Goal: Task Accomplishment & Management: Complete application form

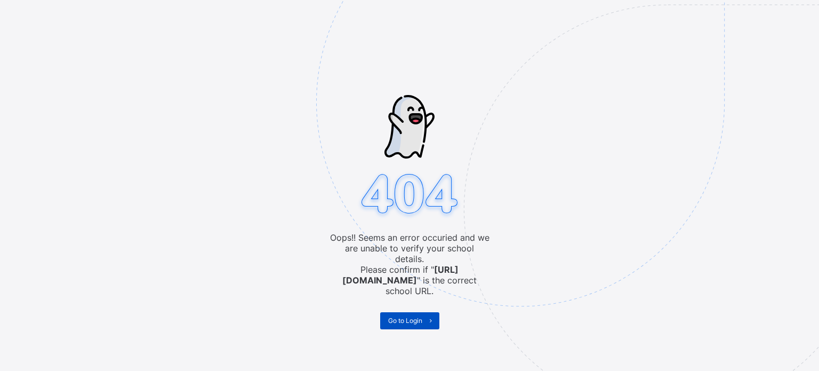
click at [416, 316] on span "Go to Login" at bounding box center [405, 320] width 34 height 8
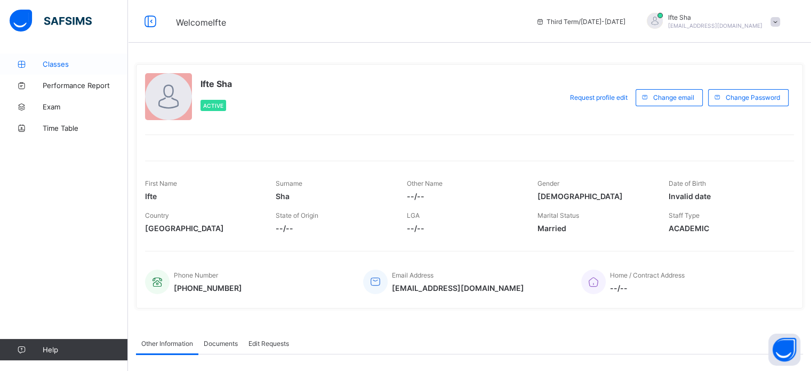
click at [54, 55] on link "Classes" at bounding box center [64, 63] width 128 height 21
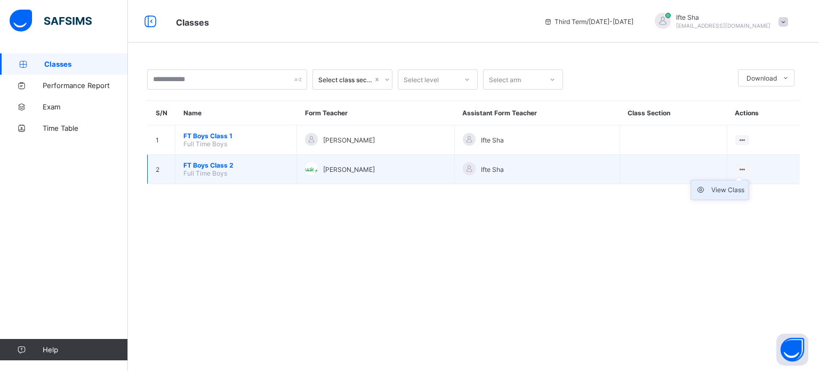
click at [725, 195] on li "View Class" at bounding box center [720, 189] width 58 height 19
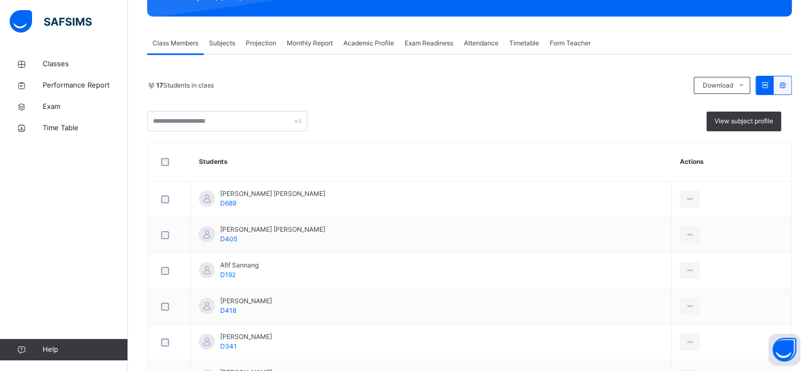
scroll to position [166, 0]
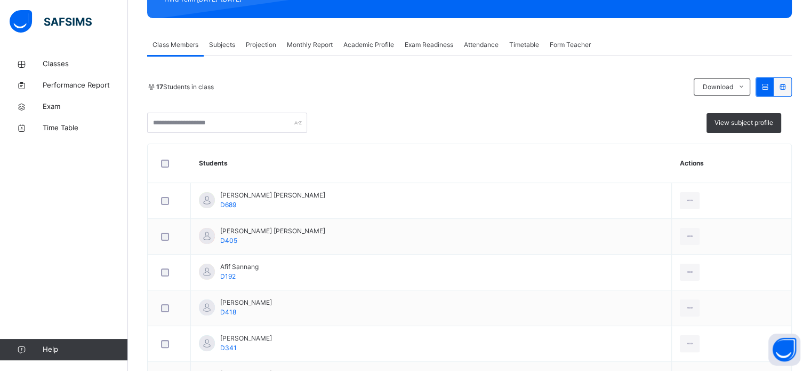
click at [261, 45] on span "Projection" at bounding box center [261, 45] width 30 height 10
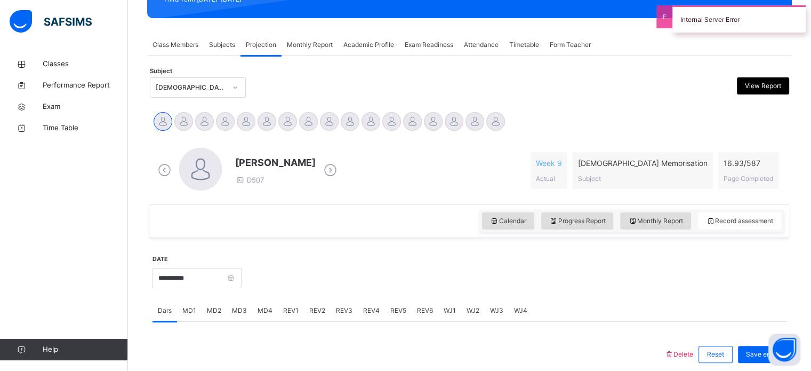
scroll to position [241, 0]
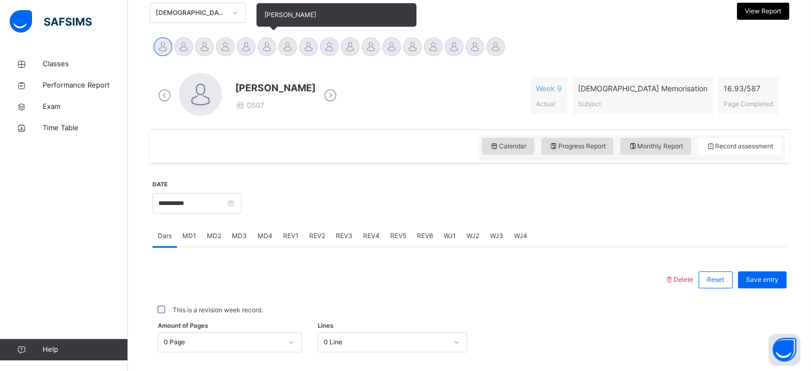
click at [273, 48] on div at bounding box center [267, 46] width 19 height 19
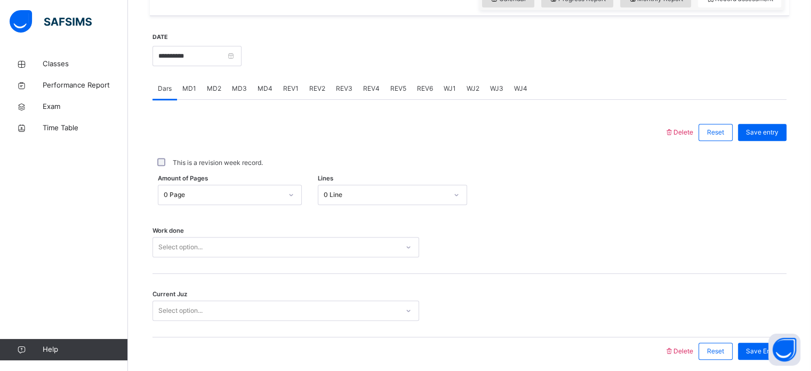
scroll to position [390, 0]
click at [239, 198] on div "0 Page" at bounding box center [219, 193] width 123 height 17
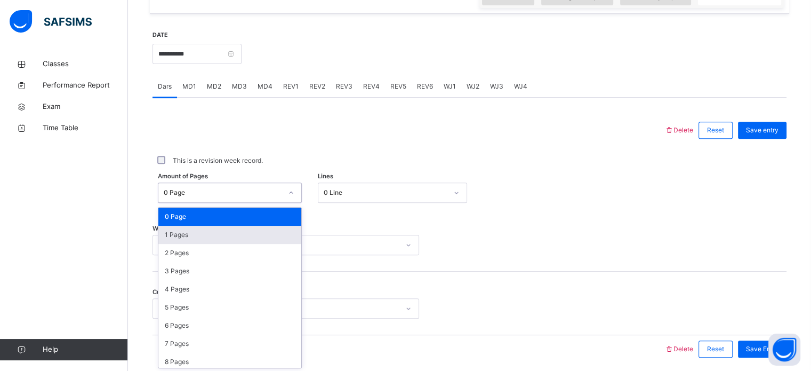
click at [196, 238] on div "1 Pages" at bounding box center [229, 235] width 143 height 18
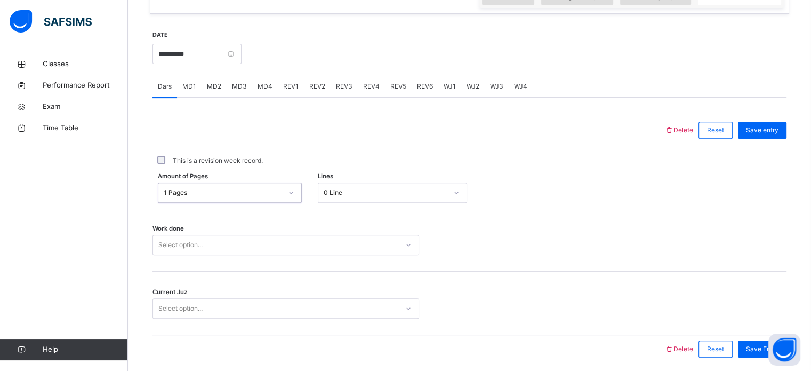
click at [196, 272] on div "Current Juz Select option..." at bounding box center [470, 302] width 634 height 63
click at [191, 271] on div "Current Juz Select option..." at bounding box center [470, 302] width 634 height 63
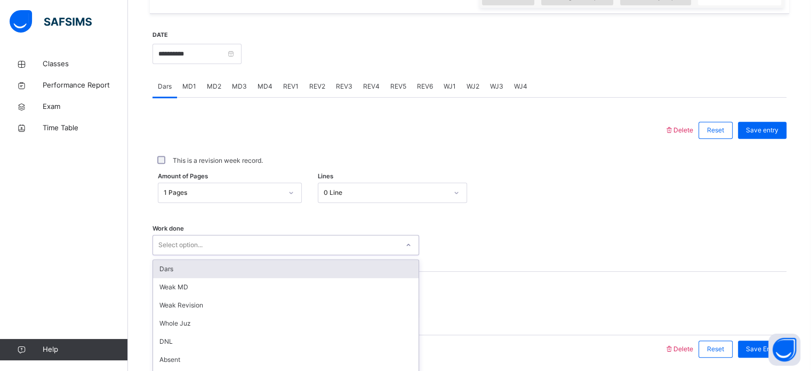
click at [183, 245] on div "option Dars focused, 1 of 16. 16 results available. Use Up and Down to choose o…" at bounding box center [286, 245] width 267 height 20
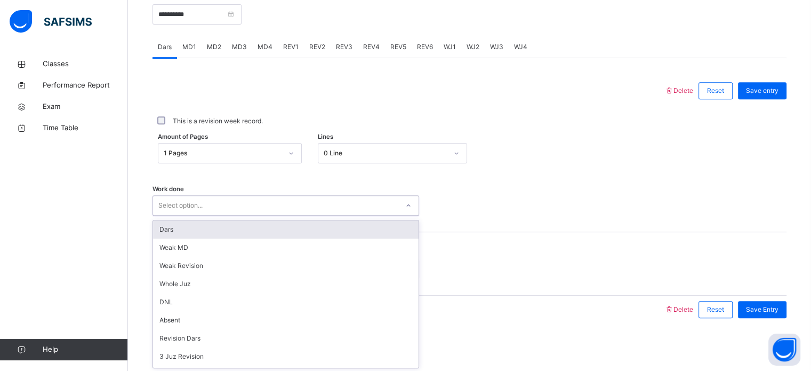
click at [154, 234] on div "Dars" at bounding box center [286, 229] width 266 height 18
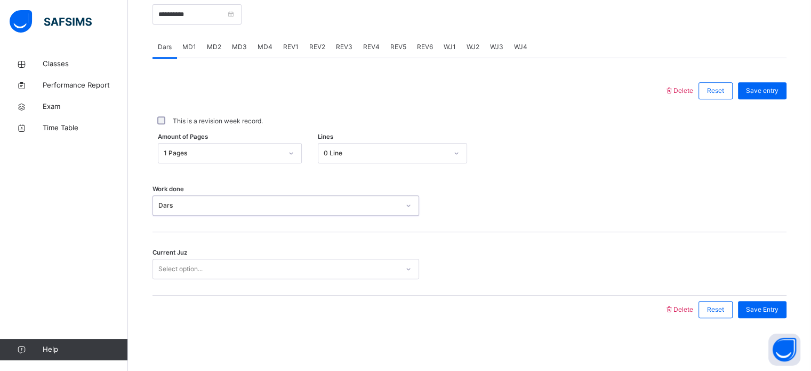
click at [175, 253] on span "Current Juz" at bounding box center [170, 252] width 35 height 9
click at [176, 248] on span "Current Juz" at bounding box center [170, 252] width 35 height 9
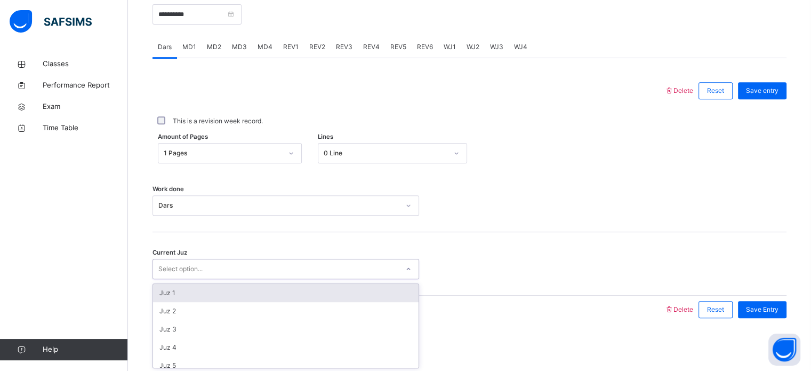
click at [186, 262] on div "Select option..." at bounding box center [180, 269] width 44 height 20
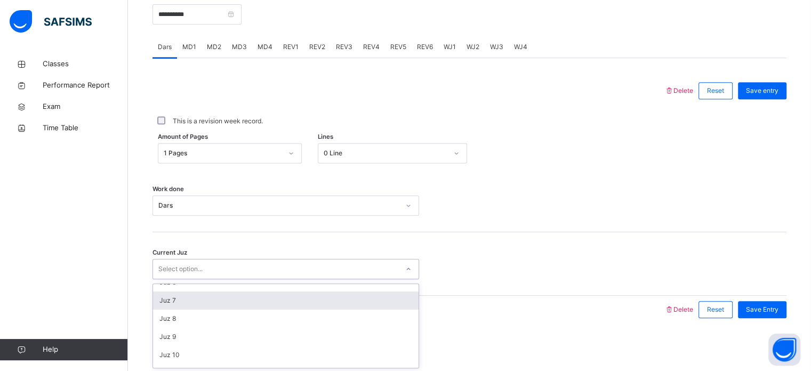
scroll to position [110, 0]
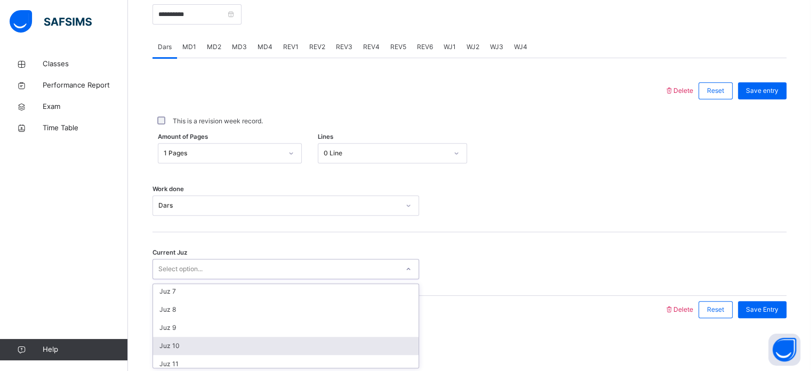
click at [173, 339] on div "Juz 10" at bounding box center [286, 345] width 266 height 18
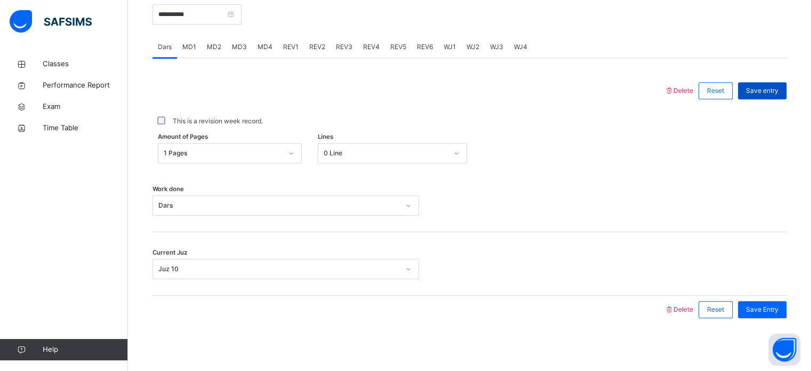
click at [773, 89] on span "Save entry" at bounding box center [762, 91] width 33 height 10
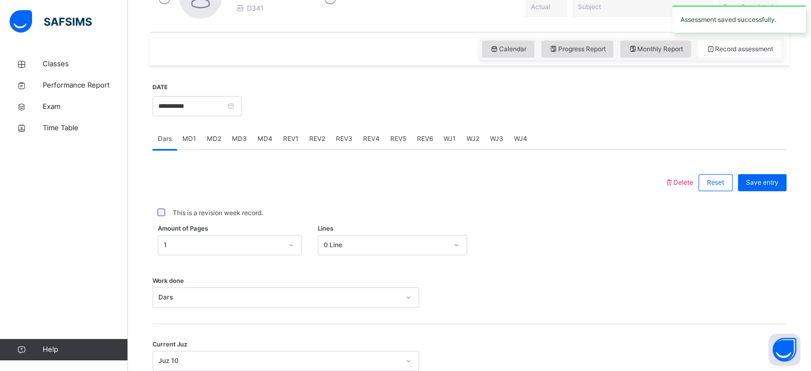
scroll to position [338, 0]
click at [351, 136] on div "REV3" at bounding box center [344, 139] width 27 height 21
click at [368, 137] on span "REV4" at bounding box center [371, 139] width 17 height 10
click at [345, 137] on span "REV3" at bounding box center [344, 139] width 17 height 10
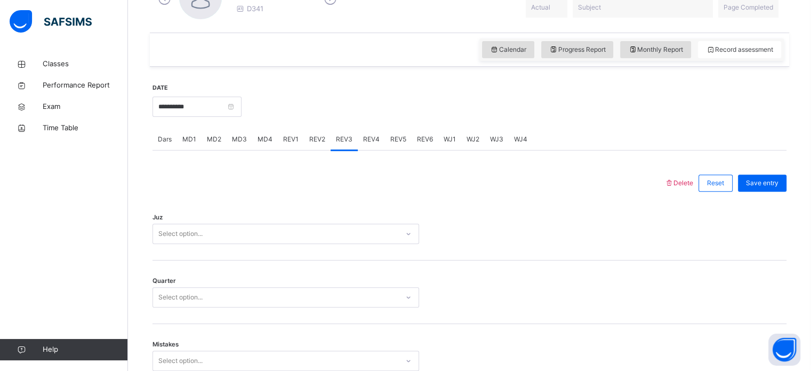
click at [314, 138] on span "REV2" at bounding box center [317, 139] width 16 height 10
click at [288, 133] on div "REV1" at bounding box center [291, 139] width 26 height 21
click at [304, 133] on div "REV2" at bounding box center [317, 139] width 27 height 21
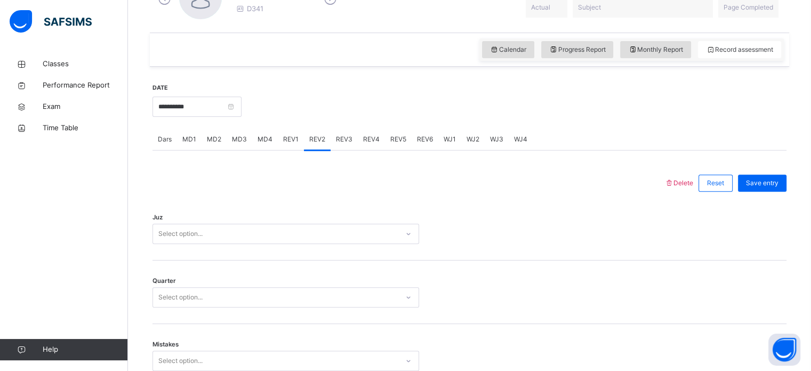
drag, startPoint x: 283, startPoint y: 152, endPoint x: 288, endPoint y: 147, distance: 7.2
click at [293, 141] on span "REV1" at bounding box center [290, 139] width 15 height 10
drag, startPoint x: 293, startPoint y: 142, endPoint x: 258, endPoint y: 149, distance: 35.3
click at [260, 149] on div "Dars MD1 MD2 MD3 MD4 REV1 REV2 REV3 REV4 REV5 REV6 WJ1 WJ2 WJ3 WJ4" at bounding box center [470, 140] width 634 height 22
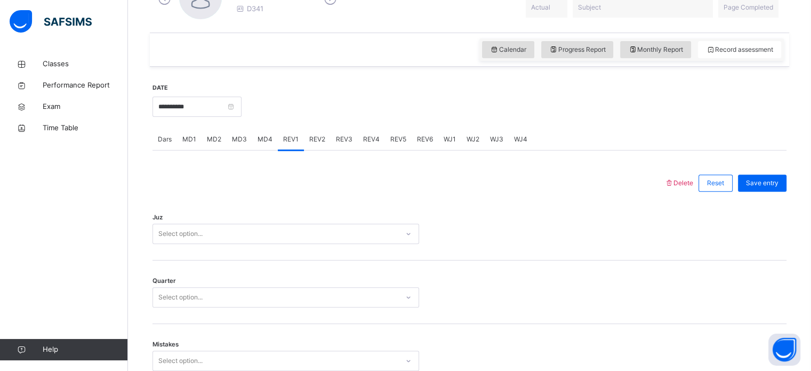
click at [263, 145] on div "MD4" at bounding box center [265, 139] width 26 height 21
drag, startPoint x: 263, startPoint y: 145, endPoint x: 236, endPoint y: 135, distance: 28.7
click at [236, 135] on div "Dars MD1 MD2 MD3 MD4 REV1 REV2 REV3 REV4 REV5 REV6 WJ1 WJ2 WJ3 WJ4" at bounding box center [470, 140] width 634 height 22
click at [236, 135] on span "MD3" at bounding box center [239, 139] width 15 height 10
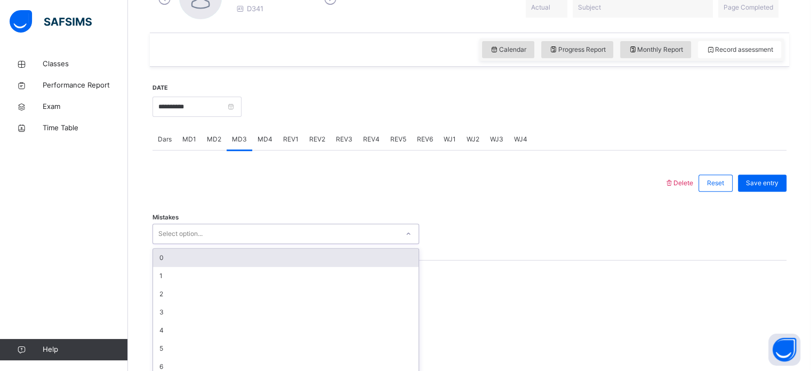
click at [191, 230] on div "Select option..." at bounding box center [180, 233] width 44 height 20
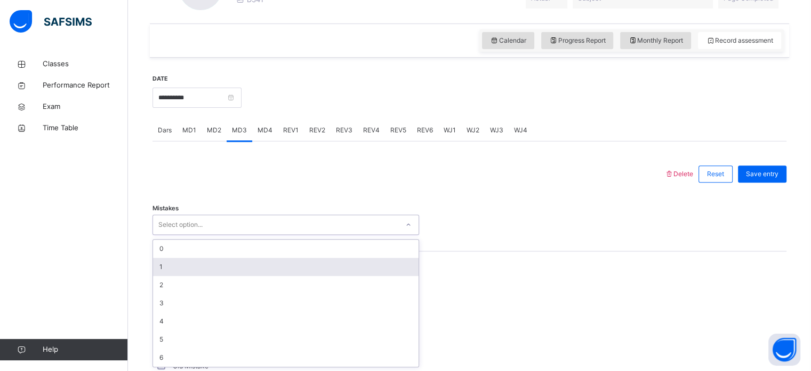
click at [158, 264] on div "1" at bounding box center [286, 267] width 266 height 18
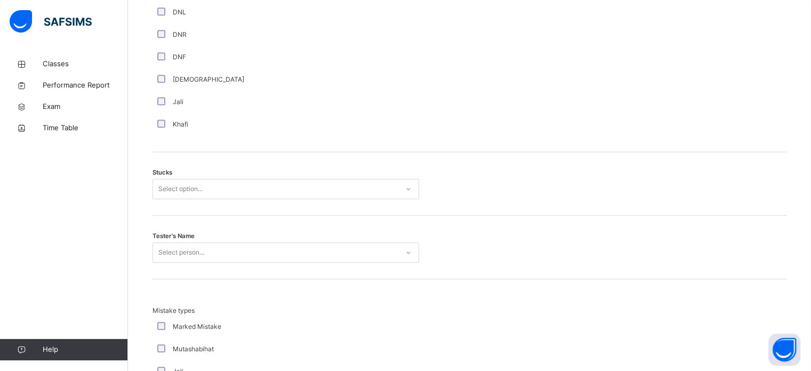
scroll to position [790, 0]
click at [166, 186] on div "Select option..." at bounding box center [180, 188] width 44 height 20
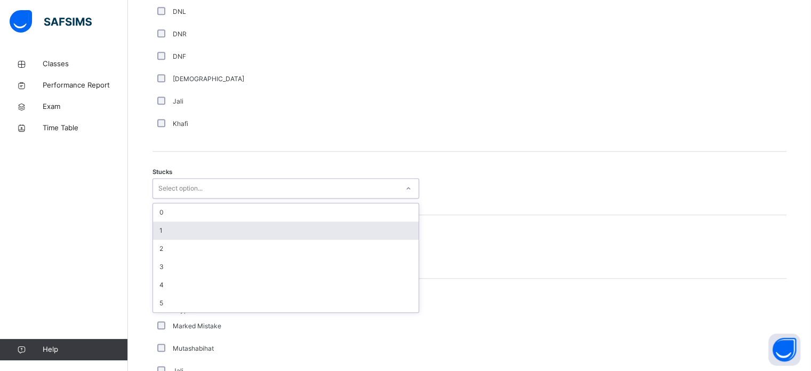
click at [162, 228] on div "1" at bounding box center [286, 230] width 266 height 18
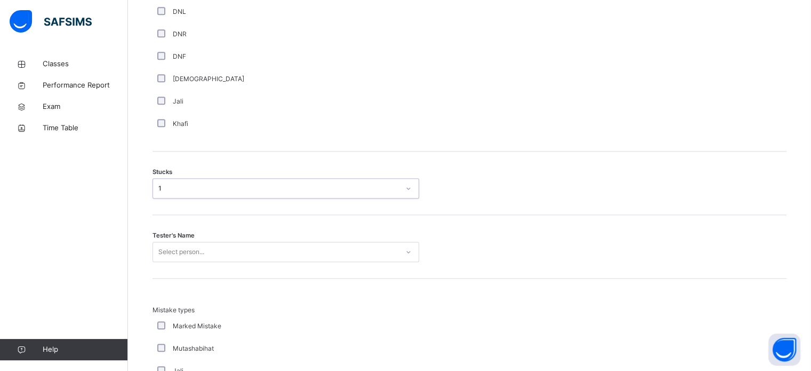
click at [161, 249] on div "Select person..." at bounding box center [286, 252] width 267 height 20
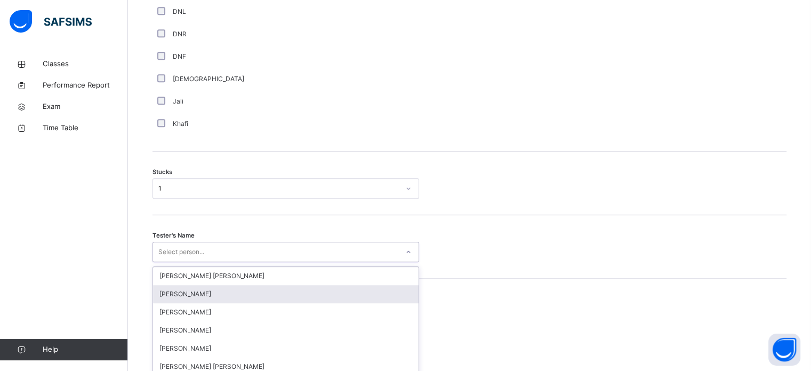
scroll to position [850, 0]
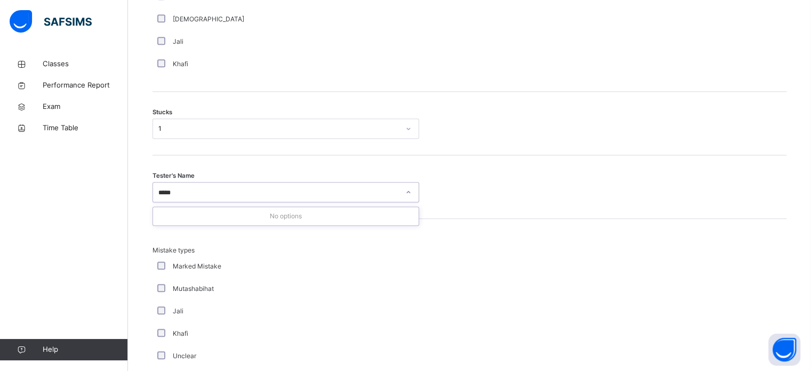
type input "****"
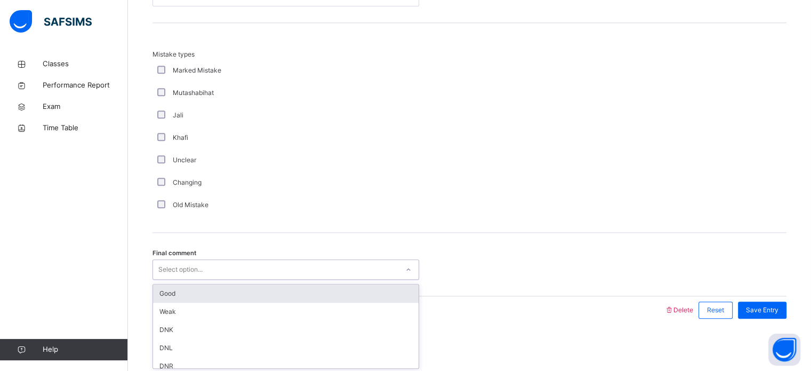
click at [183, 268] on div "Select option..." at bounding box center [180, 269] width 44 height 20
click at [169, 292] on div "Good" at bounding box center [286, 293] width 266 height 18
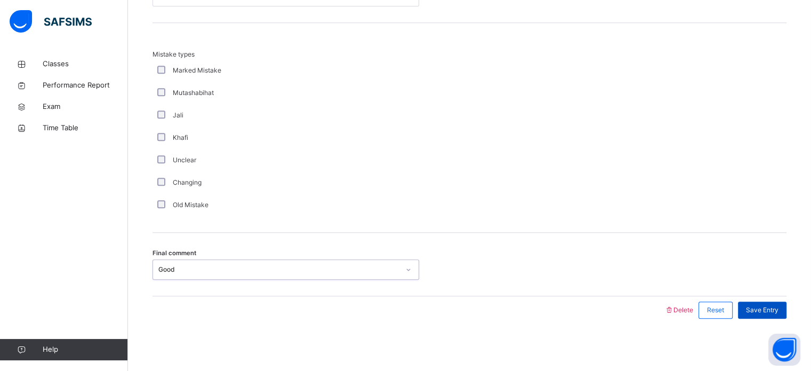
click at [757, 309] on span "Save Entry" at bounding box center [762, 310] width 33 height 10
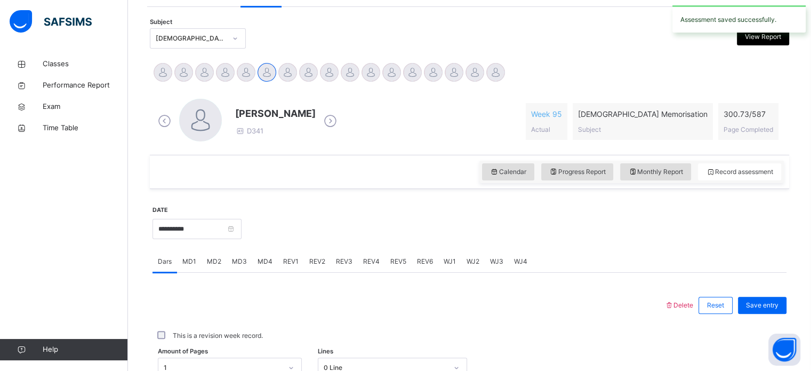
scroll to position [212, 0]
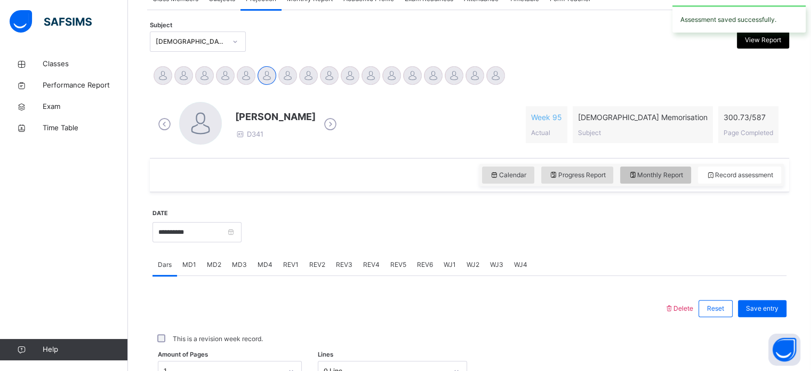
click at [653, 171] on span "Monthly Report" at bounding box center [655, 175] width 55 height 10
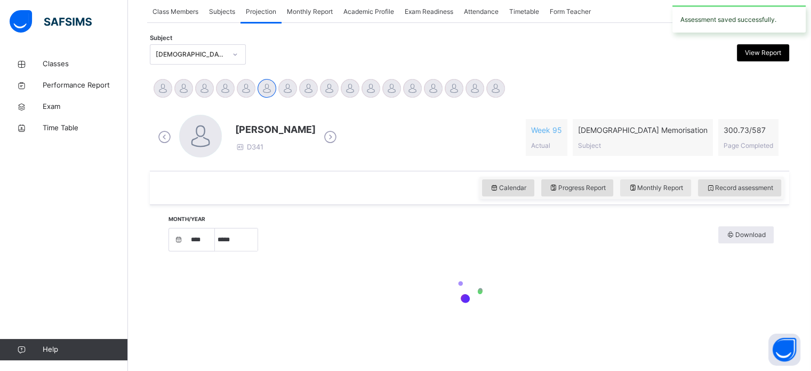
select select "****"
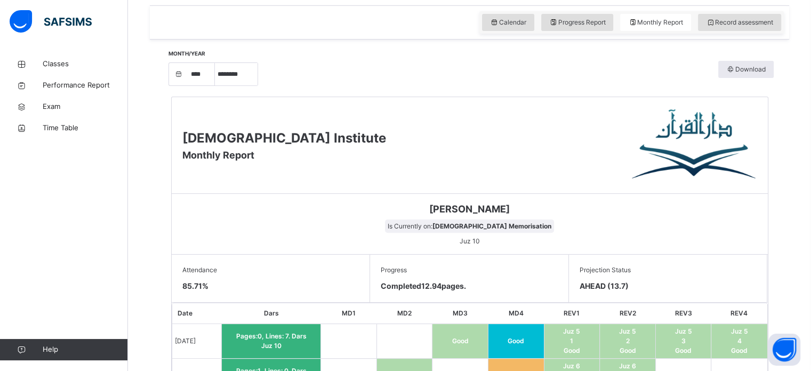
scroll to position [326, 0]
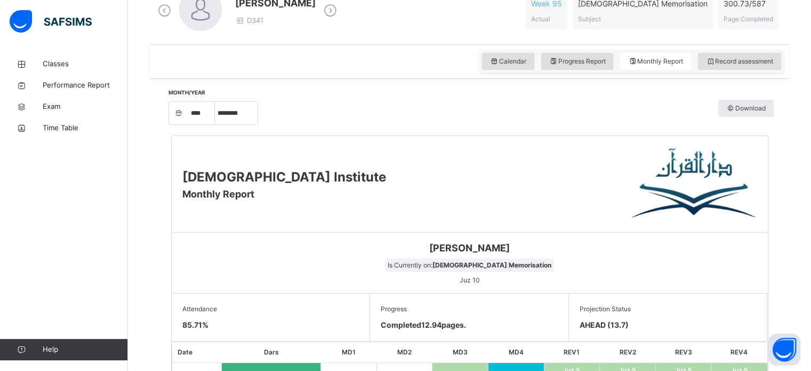
click at [243, 127] on div "Month/Year **** **** **** **** **** **** **** ***** ******** ***** ***** *** **…" at bounding box center [470, 112] width 608 height 36
click at [242, 124] on div "Month/Year **** **** **** **** **** **** **** ***** ******** ***** ***** *** **…" at bounding box center [470, 112] width 608 height 36
click at [241, 117] on select "***** ******** ***** ***** *** **** **** ****** ********* ******* ******** ****…" at bounding box center [236, 113] width 43 height 22
select select "*"
click at [219, 124] on select "***** ******** ***** ***** *** **** **** ****** ********* ******* ******** ****…" at bounding box center [236, 113] width 43 height 22
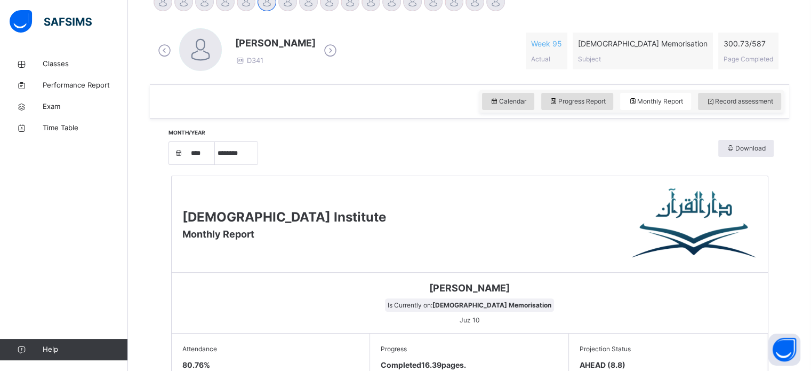
scroll to position [224, 0]
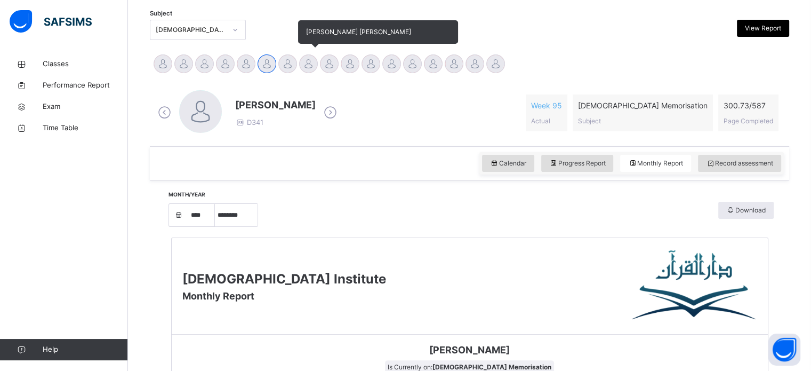
click at [302, 68] on div at bounding box center [308, 63] width 19 height 19
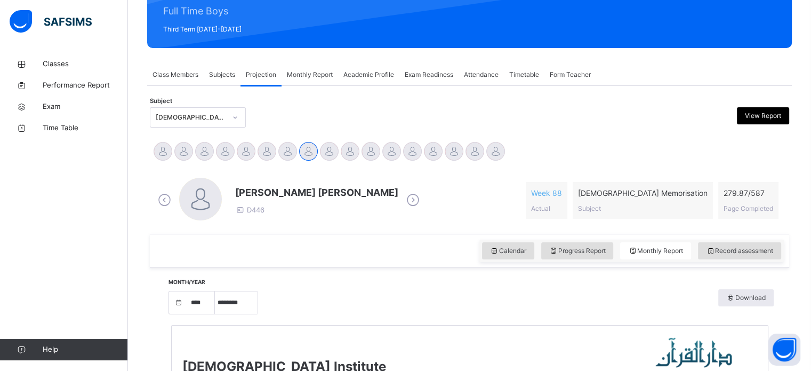
scroll to position [132, 0]
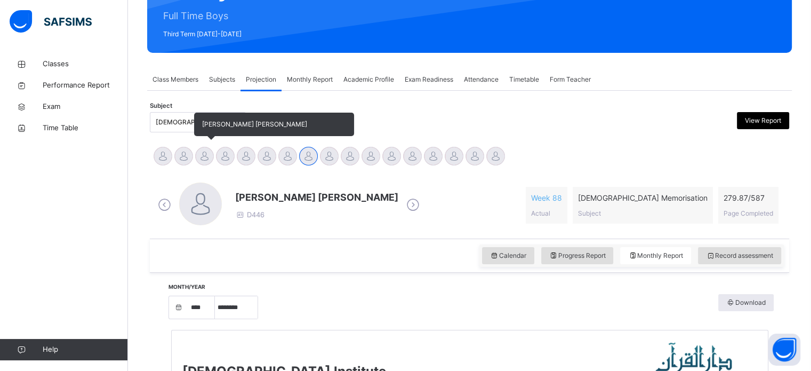
click at [211, 156] on div at bounding box center [204, 156] width 19 height 19
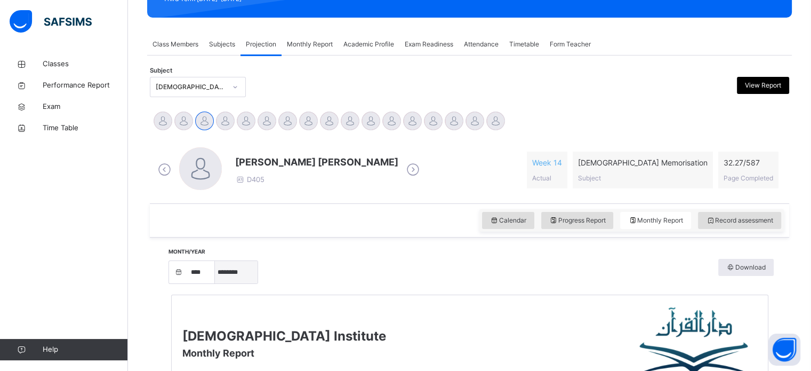
scroll to position [151, 0]
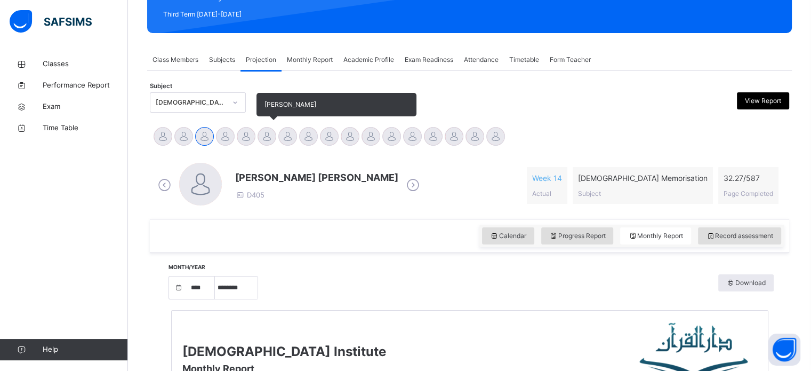
click at [277, 130] on div "Amaan Mir" at bounding box center [266, 137] width 21 height 23
click at [275, 130] on div at bounding box center [267, 136] width 19 height 19
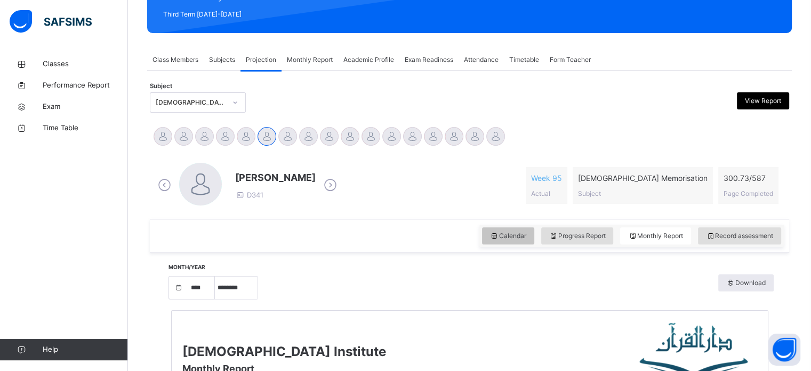
click at [533, 237] on div "Calendar" at bounding box center [508, 235] width 52 height 17
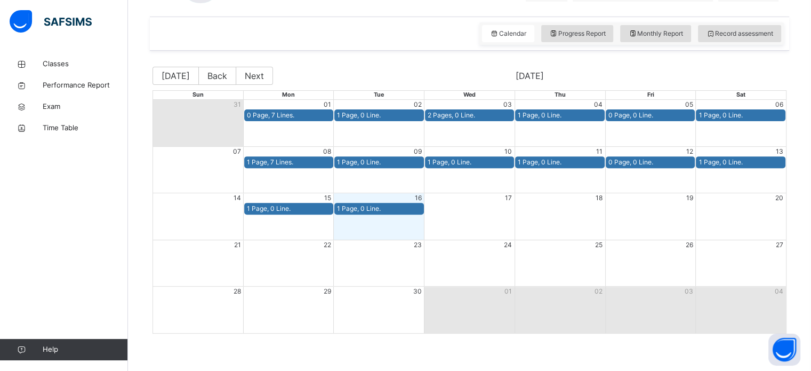
scroll to position [353, 0]
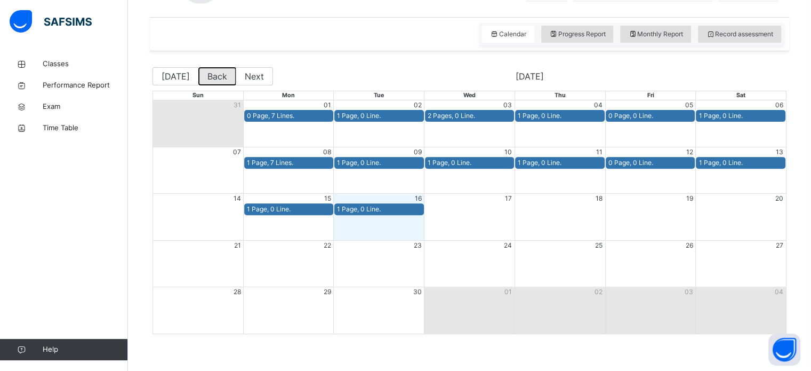
click at [203, 76] on button "Back" at bounding box center [217, 76] width 38 height 18
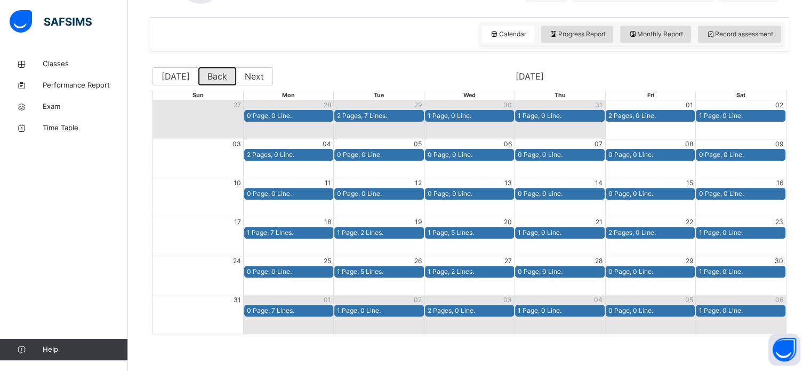
click at [203, 76] on button "Back" at bounding box center [217, 76] width 38 height 18
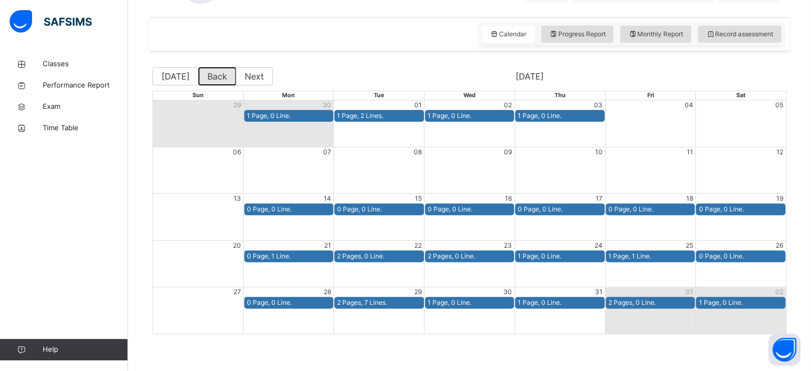
click at [203, 76] on button "Back" at bounding box center [217, 76] width 38 height 18
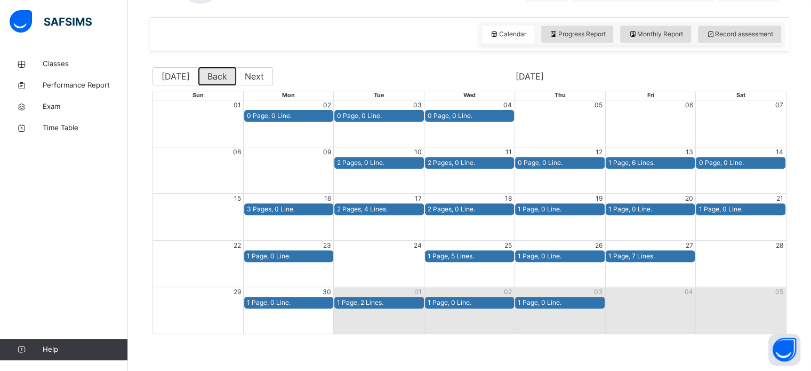
click at [203, 76] on button "Back" at bounding box center [217, 76] width 38 height 18
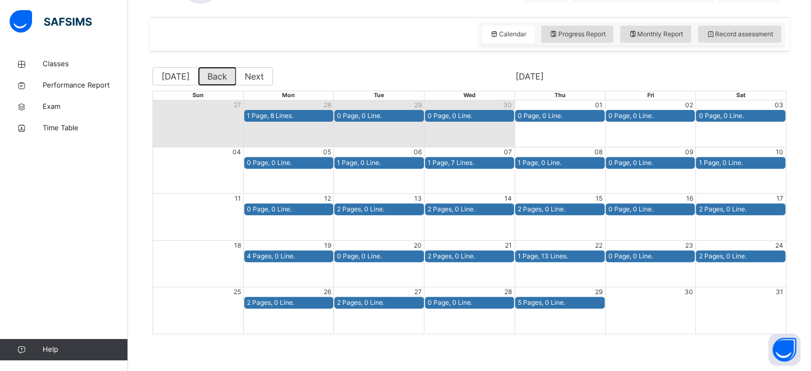
click at [203, 76] on button "Back" at bounding box center [217, 76] width 38 height 18
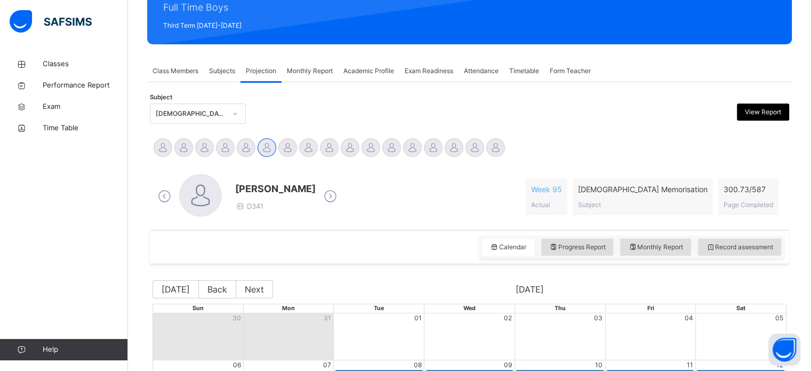
scroll to position [135, 0]
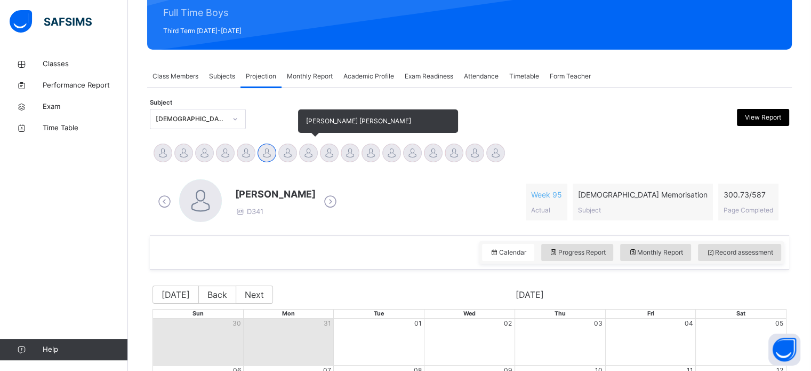
click at [304, 146] on div at bounding box center [308, 152] width 19 height 19
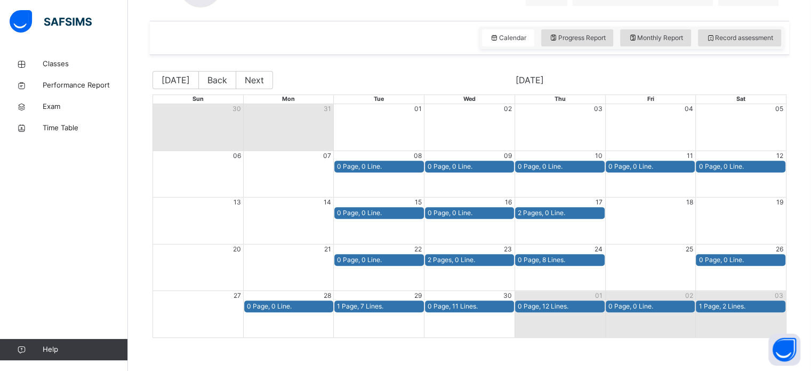
scroll to position [349, 0]
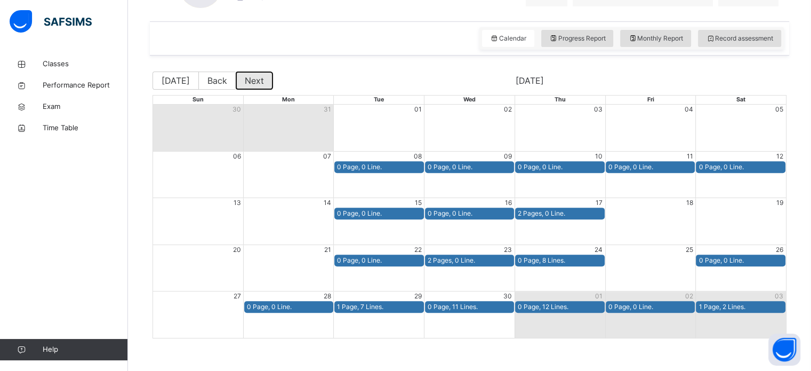
click at [264, 75] on button "Next" at bounding box center [254, 80] width 37 height 18
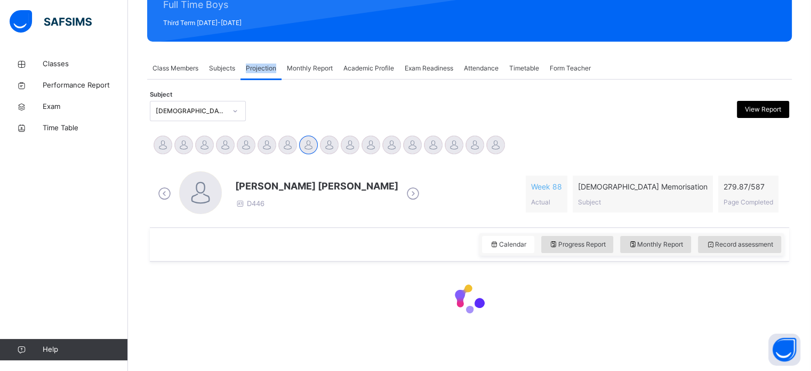
click at [264, 75] on div "Projection" at bounding box center [260, 68] width 41 height 21
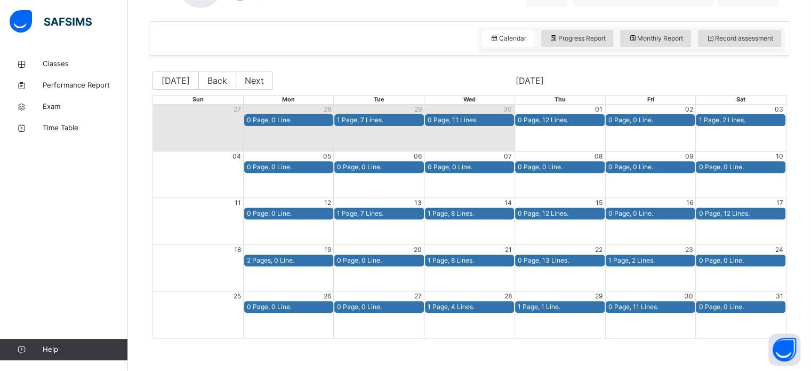
click at [247, 89] on div "Today Back Next May 2025 Sun Mon Tue Wed Thu Fri Sat 27 28 29 30 01 02 03 0 Pag…" at bounding box center [470, 204] width 634 height 267
click at [258, 75] on button "Next" at bounding box center [254, 80] width 37 height 18
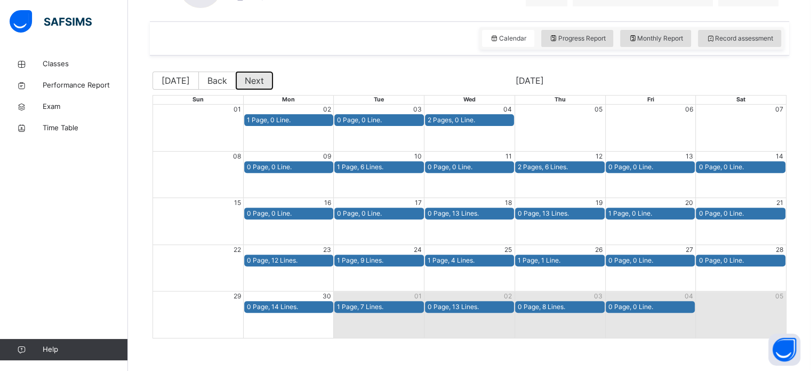
click at [258, 75] on button "Next" at bounding box center [254, 80] width 37 height 18
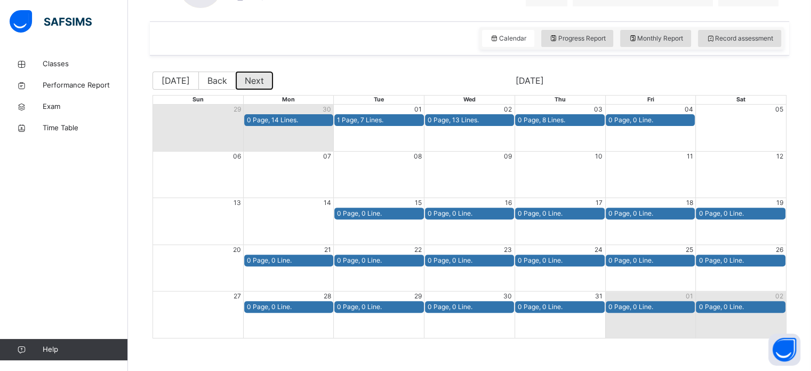
click at [258, 75] on button "Next" at bounding box center [254, 80] width 37 height 18
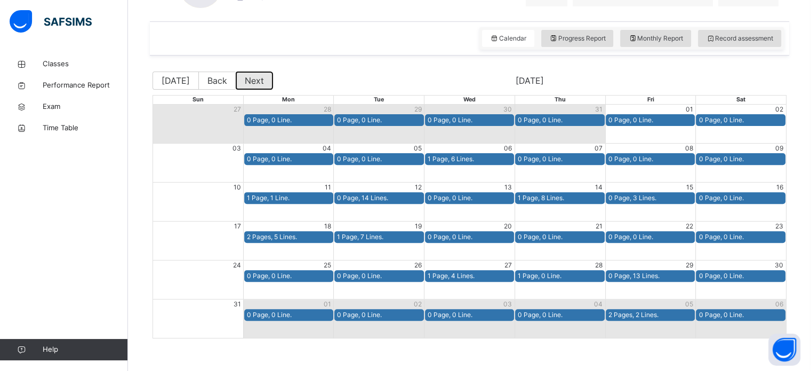
click at [258, 75] on button "Next" at bounding box center [254, 80] width 37 height 18
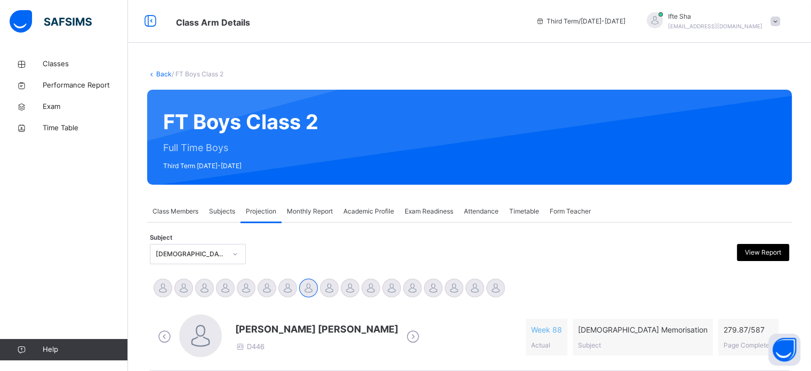
scroll to position [42, 0]
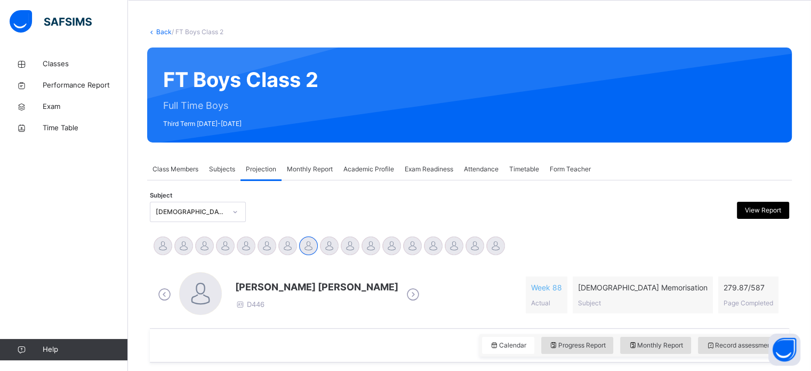
click at [294, 165] on span "Monthly Report" at bounding box center [310, 169] width 46 height 10
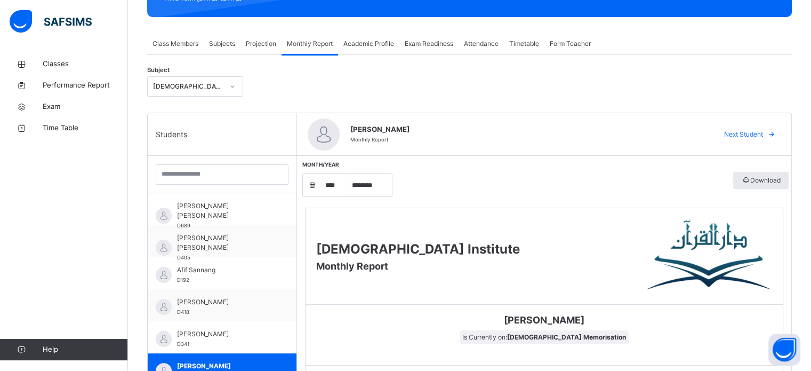
scroll to position [169, 0]
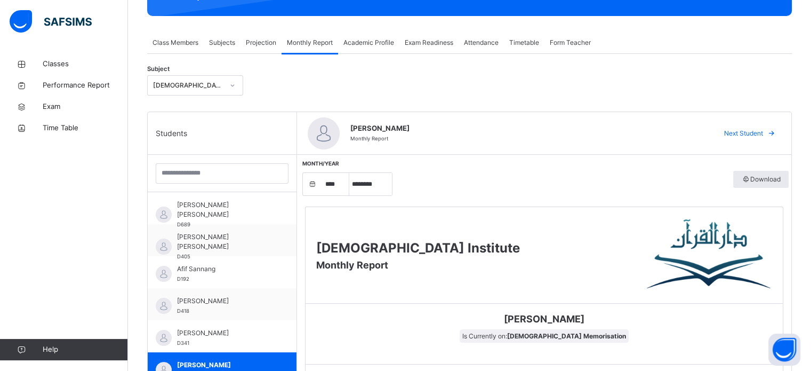
click at [247, 49] on div "Projection" at bounding box center [260, 42] width 41 height 21
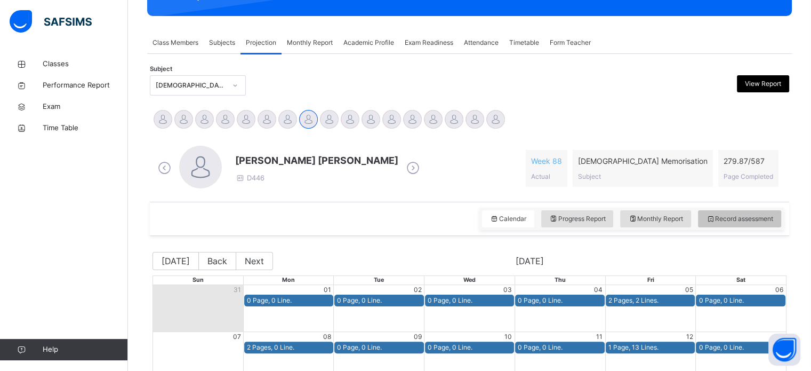
click at [736, 223] on div "Record assessment" at bounding box center [739, 218] width 83 height 17
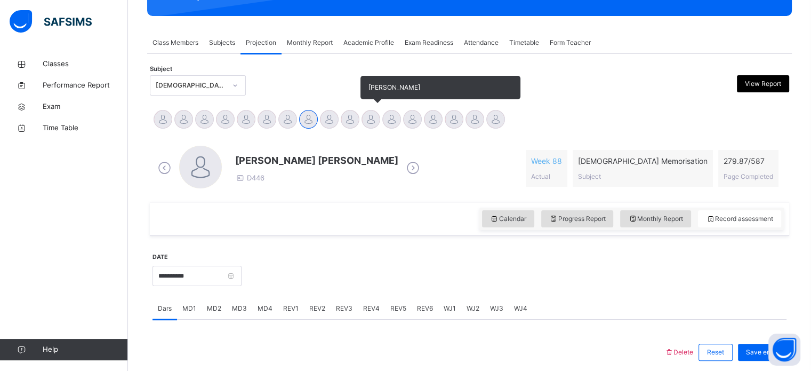
click at [380, 117] on div "Muhammad Waiz" at bounding box center [370, 120] width 21 height 23
click at [397, 116] on div at bounding box center [391, 119] width 19 height 19
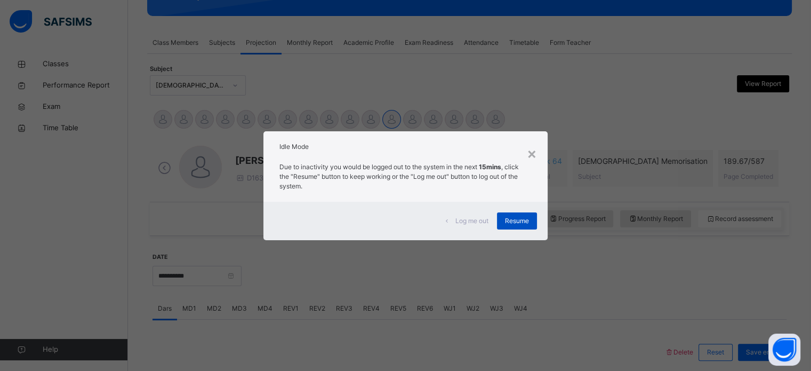
click at [507, 218] on span "Resume" at bounding box center [517, 221] width 24 height 10
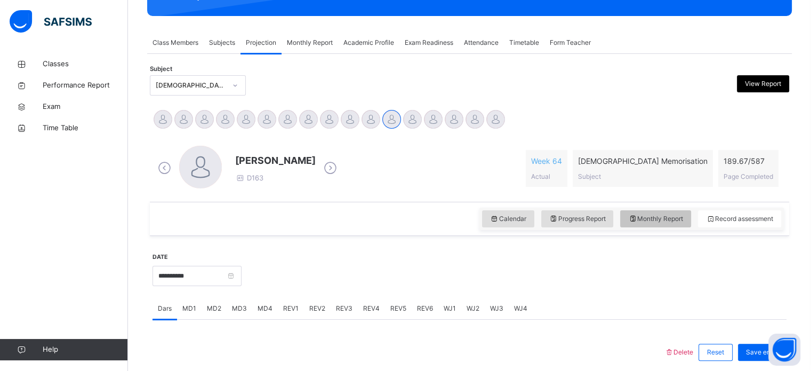
click at [651, 211] on div "Monthly Report" at bounding box center [655, 218] width 71 height 17
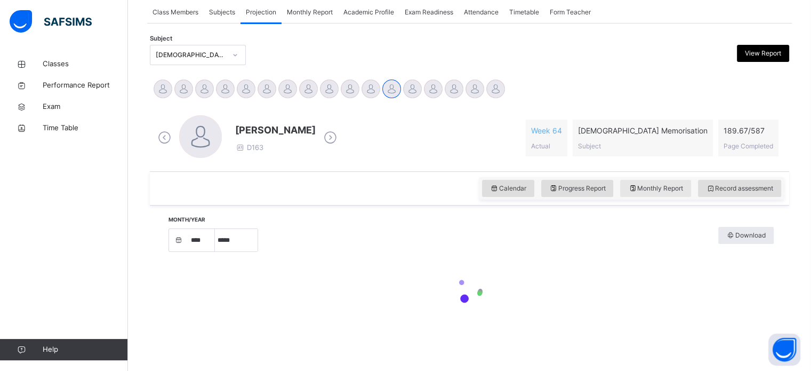
select select "****"
select select "*"
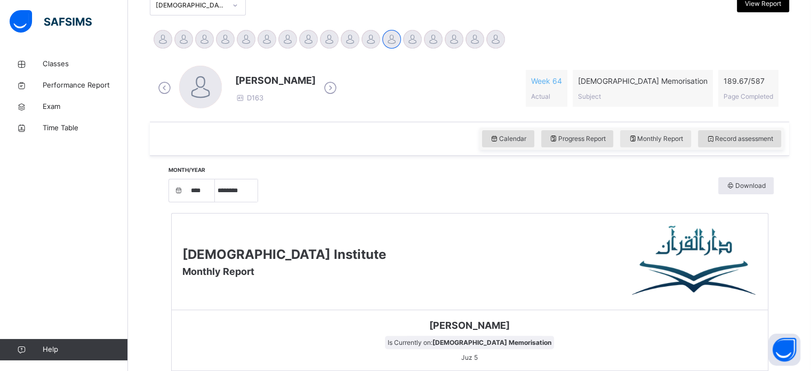
scroll to position [245, 0]
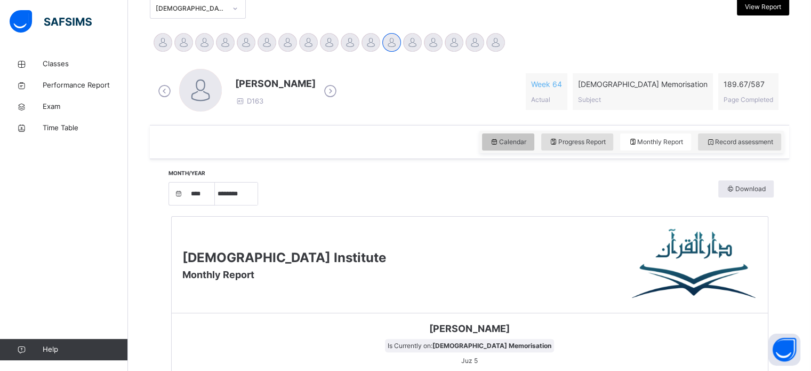
click at [515, 149] on div "Calendar" at bounding box center [508, 141] width 52 height 17
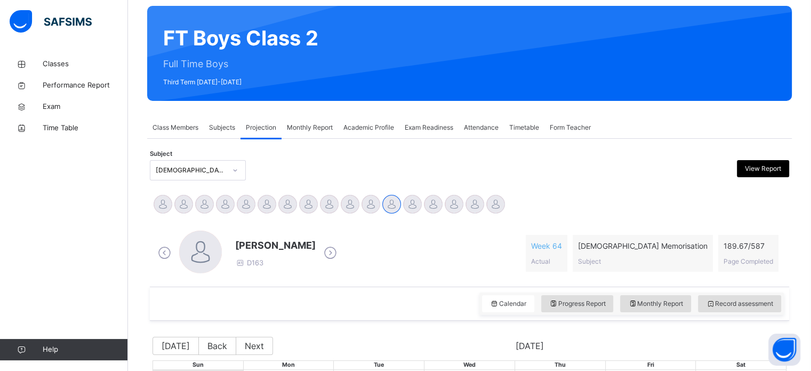
scroll to position [53, 0]
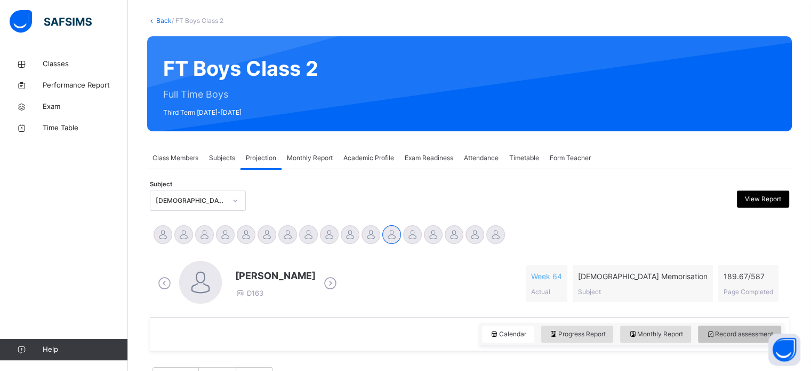
click at [732, 325] on div "Record assessment" at bounding box center [739, 333] width 83 height 17
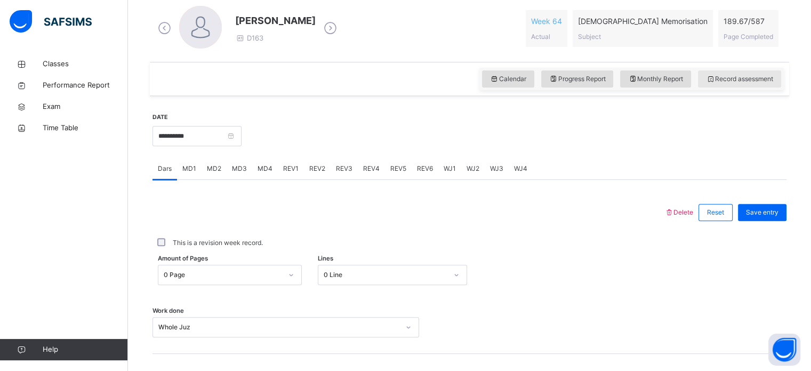
scroll to position [309, 0]
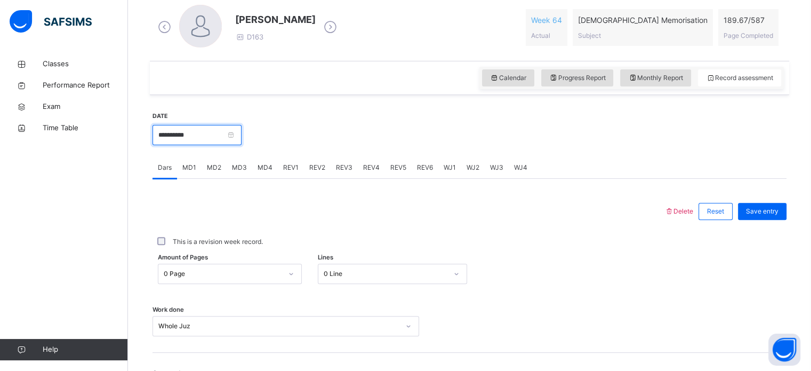
click at [222, 132] on input "**********" at bounding box center [197, 135] width 89 height 20
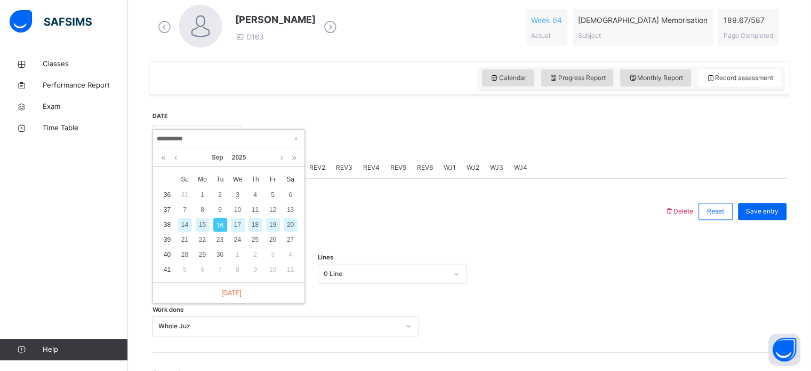
click at [202, 221] on div "15" at bounding box center [203, 225] width 14 height 14
type input "**********"
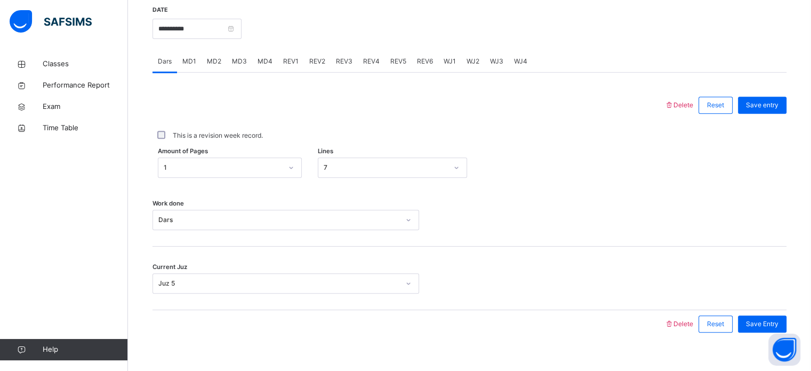
scroll to position [416, 0]
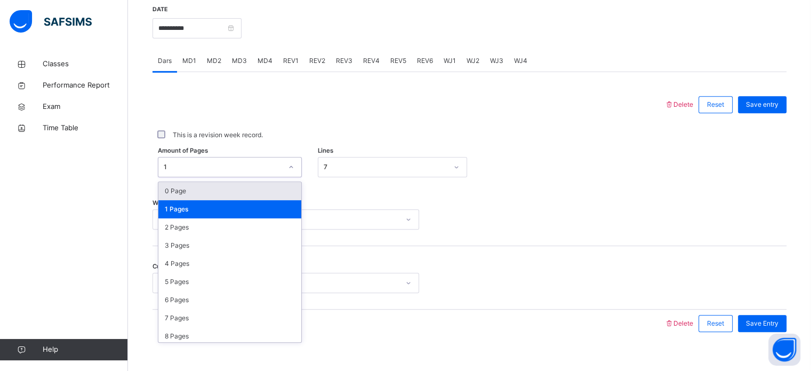
click at [239, 162] on div "1" at bounding box center [223, 167] width 118 height 10
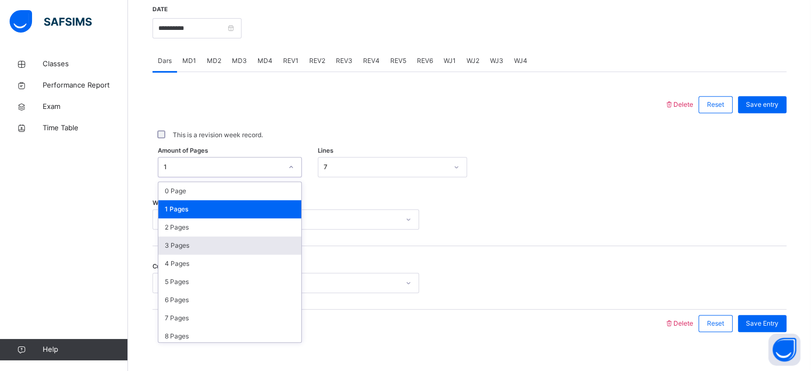
click at [185, 240] on div "3 Pages" at bounding box center [229, 245] width 143 height 18
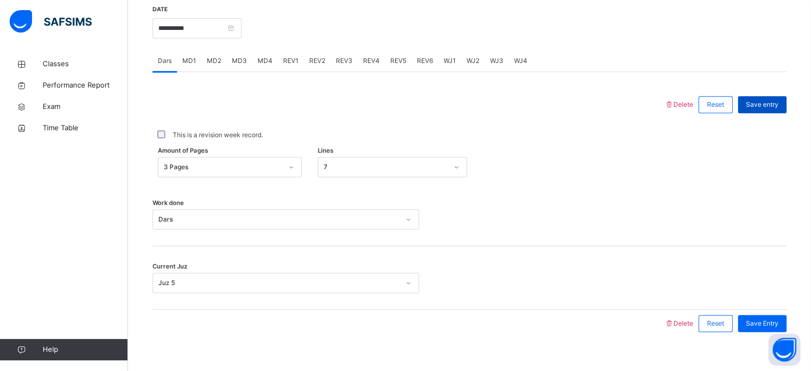
click at [773, 100] on span "Save entry" at bounding box center [762, 105] width 33 height 10
